Goal: Task Accomplishment & Management: Use online tool/utility

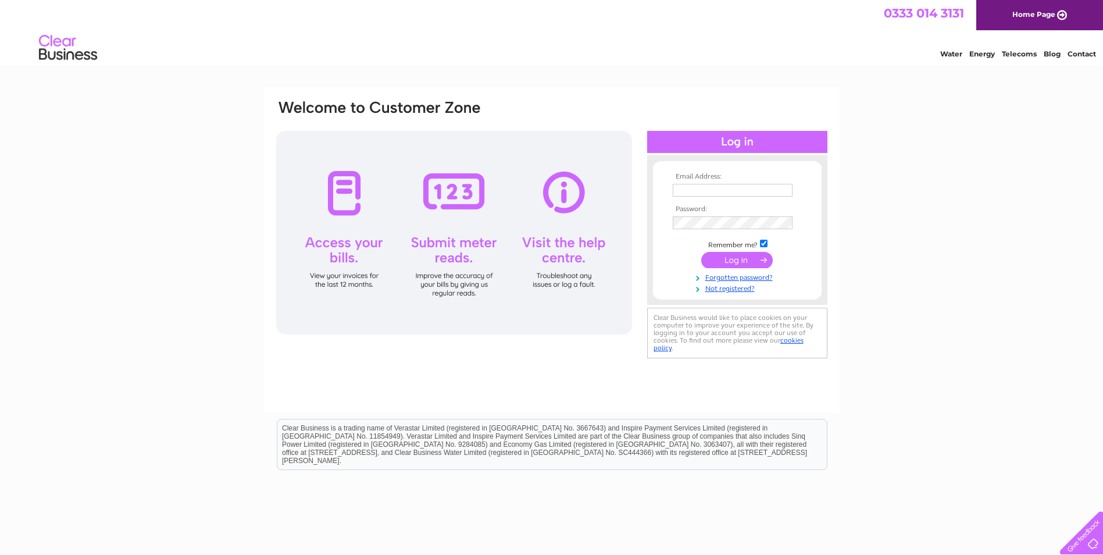
type input "[EMAIL_ADDRESS][DOMAIN_NAME]"
click at [733, 256] on input "submit" at bounding box center [737, 260] width 72 height 16
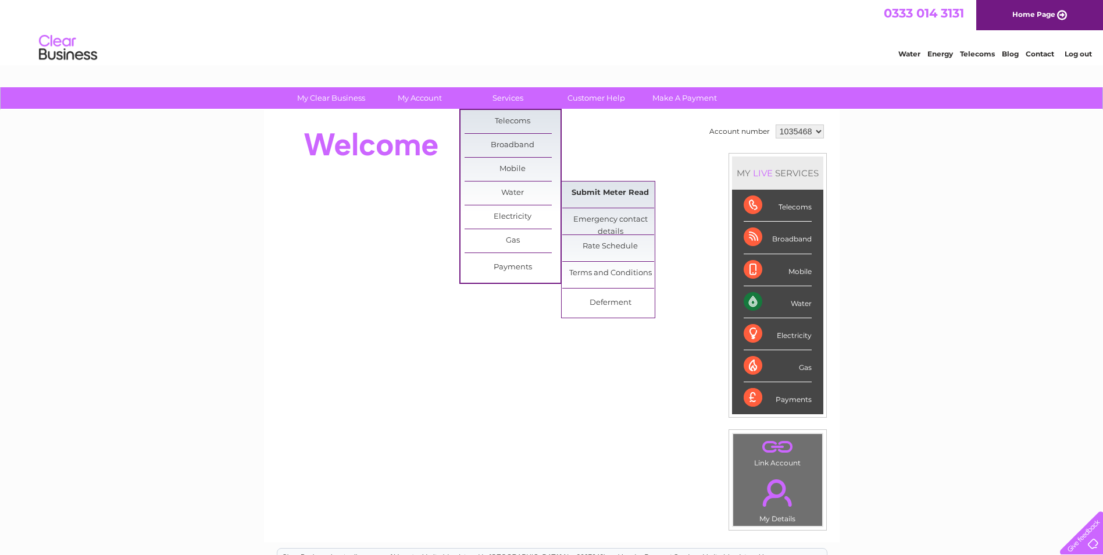
click at [579, 188] on link "Submit Meter Read" at bounding box center [610, 192] width 96 height 23
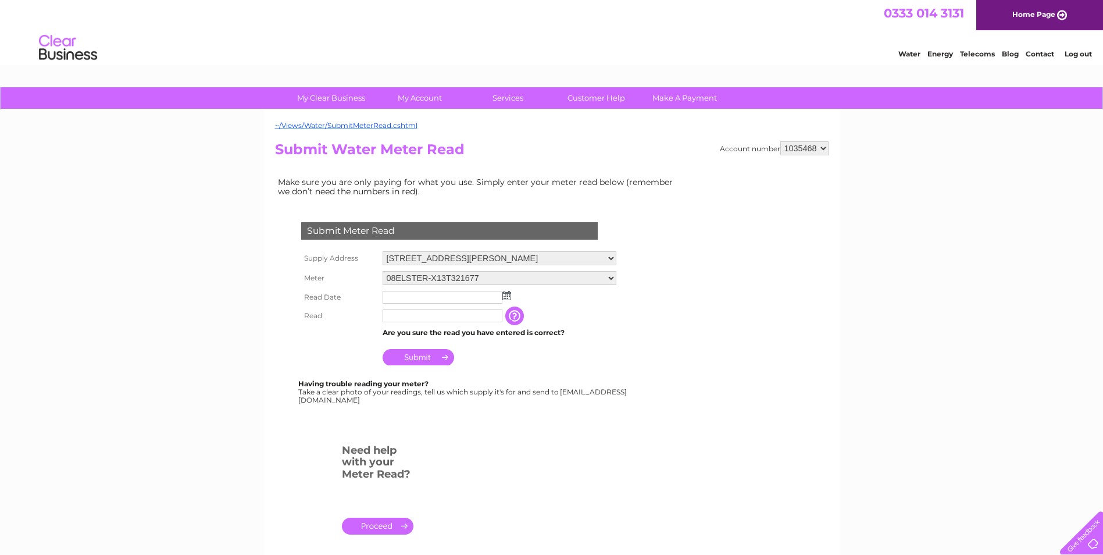
click at [472, 294] on input "text" at bounding box center [443, 297] width 120 height 13
click at [513, 295] on td at bounding box center [500, 298] width 240 height 20
click at [502, 294] on img at bounding box center [506, 295] width 9 height 9
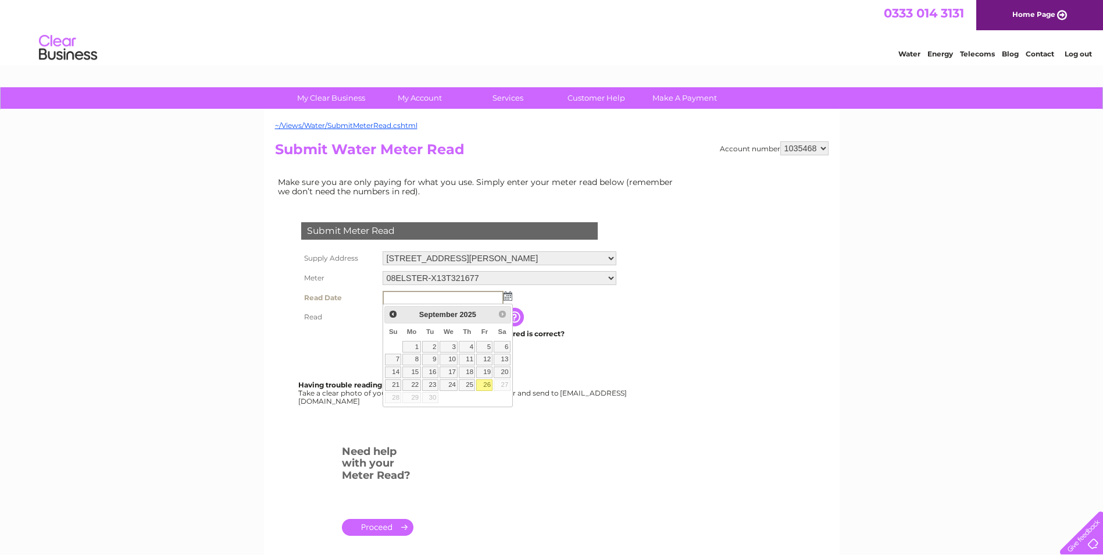
click at [486, 379] on link "26" at bounding box center [484, 385] width 16 height 12
type input "2025/09/26"
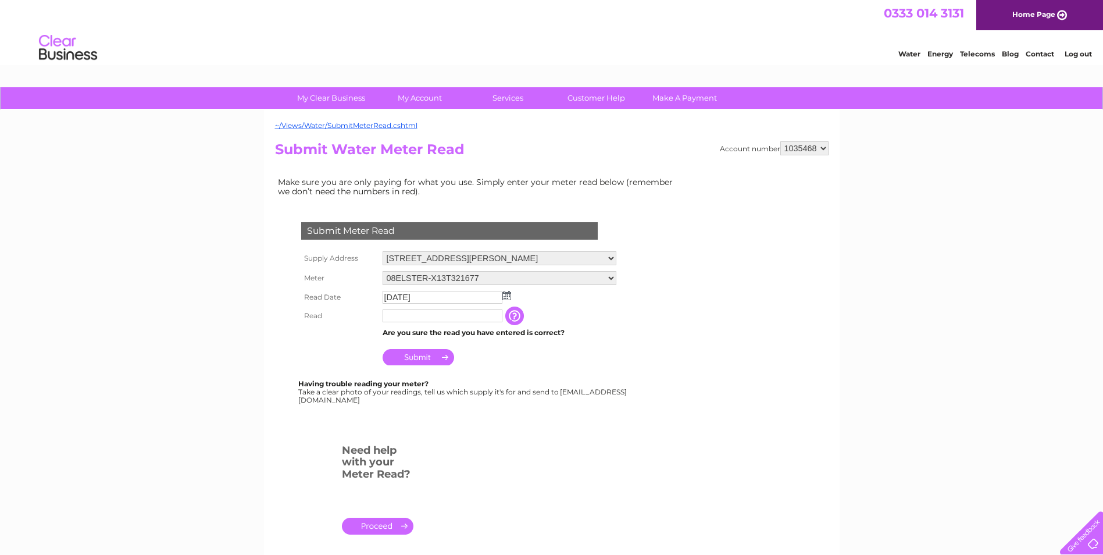
click at [450, 313] on input "text" at bounding box center [443, 315] width 120 height 13
type input "311"
click at [429, 360] on input "Submit" at bounding box center [419, 358] width 72 height 16
